Goal: Task Accomplishment & Management: Manage account settings

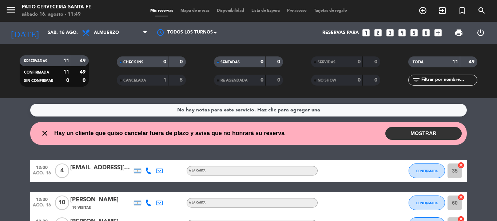
click at [402, 135] on button "MOSTRAR" at bounding box center [423, 133] width 76 height 13
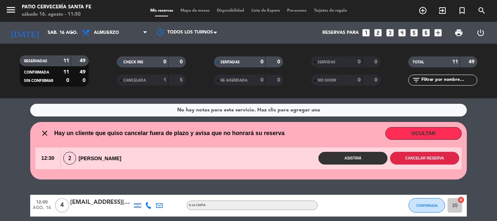
click at [444, 159] on button "Cancelar reserva" at bounding box center [424, 158] width 69 height 13
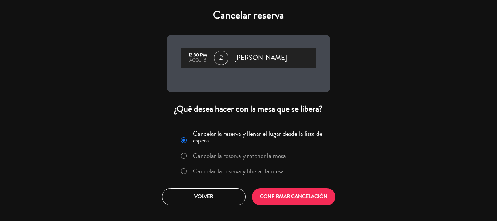
click at [188, 170] on label "Cancelar la reserva y liberar la mesa" at bounding box center [232, 171] width 111 height 13
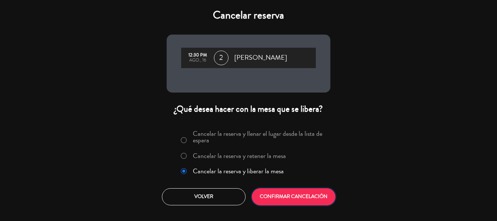
click at [264, 197] on button "CONFIRMAR CANCELACIÓN" at bounding box center [294, 196] width 84 height 17
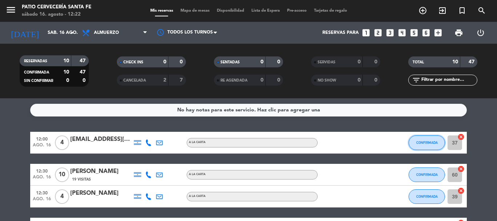
click at [424, 145] on button "CONFIRMADA" at bounding box center [427, 142] width 36 height 15
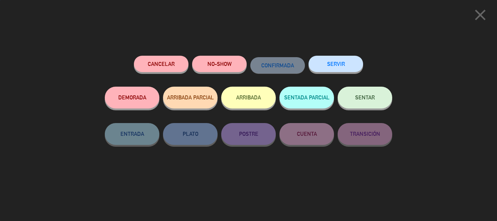
click at [368, 92] on button "SENTAR" at bounding box center [365, 98] width 55 height 22
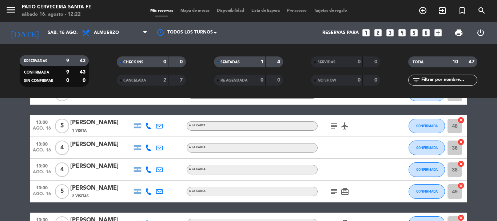
scroll to position [109, 0]
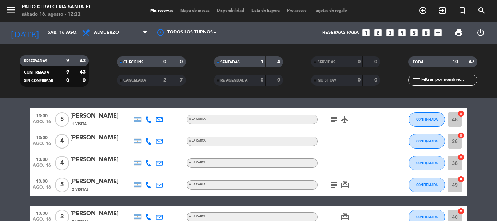
click at [333, 120] on icon "subject" at bounding box center [334, 119] width 9 height 9
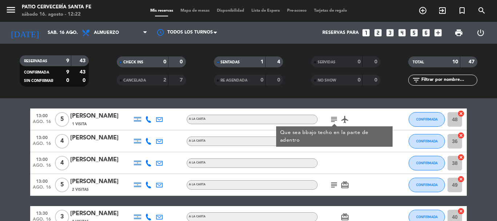
click at [338, 184] on icon "subject" at bounding box center [334, 184] width 9 height 9
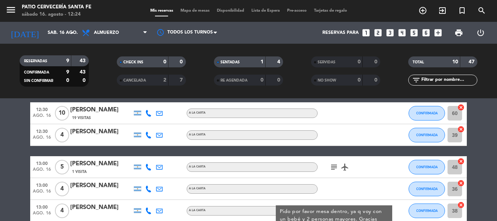
scroll to position [61, 0]
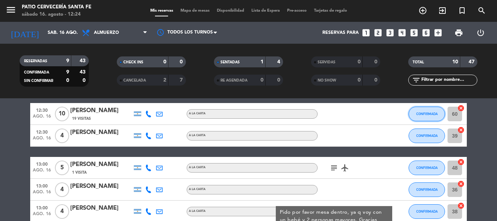
click at [412, 114] on button "CONFIRMADA" at bounding box center [427, 114] width 36 height 15
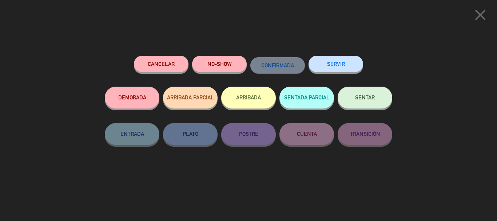
click at [368, 93] on button "SENTAR" at bounding box center [365, 98] width 55 height 22
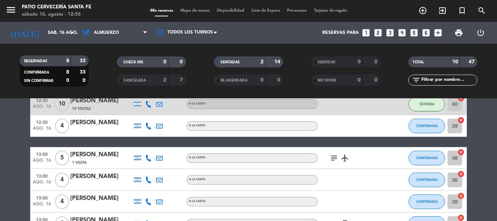
scroll to position [73, 0]
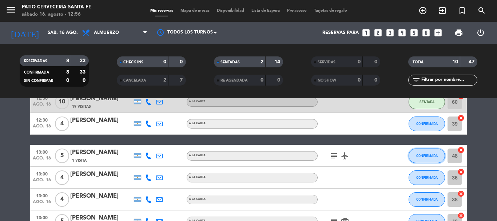
click at [422, 150] on button "CONFIRMADA" at bounding box center [427, 155] width 36 height 15
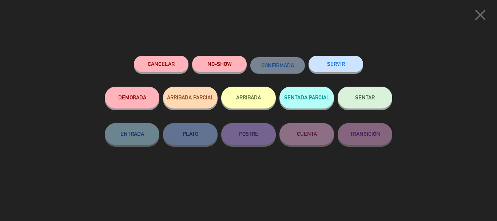
click at [362, 96] on span "SENTAR" at bounding box center [365, 97] width 20 height 6
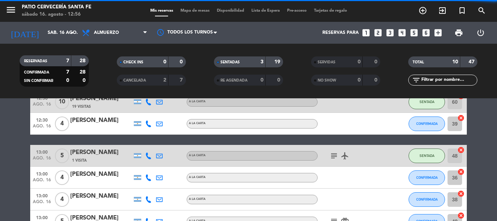
click at [334, 155] on icon "subject" at bounding box center [334, 155] width 9 height 9
